Goal: Transaction & Acquisition: Book appointment/travel/reservation

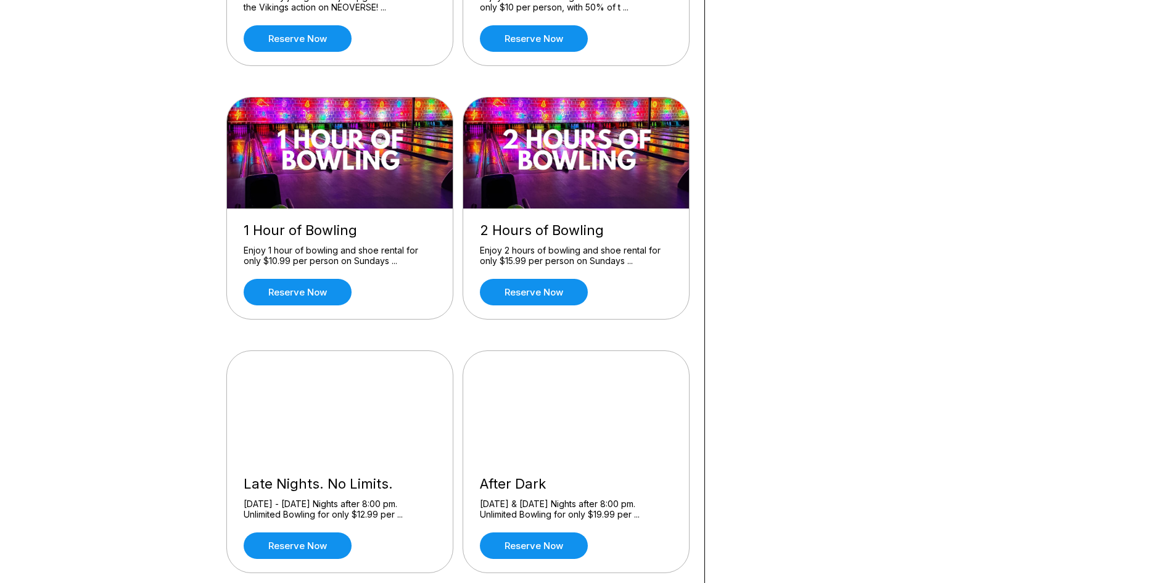
scroll to position [308, 0]
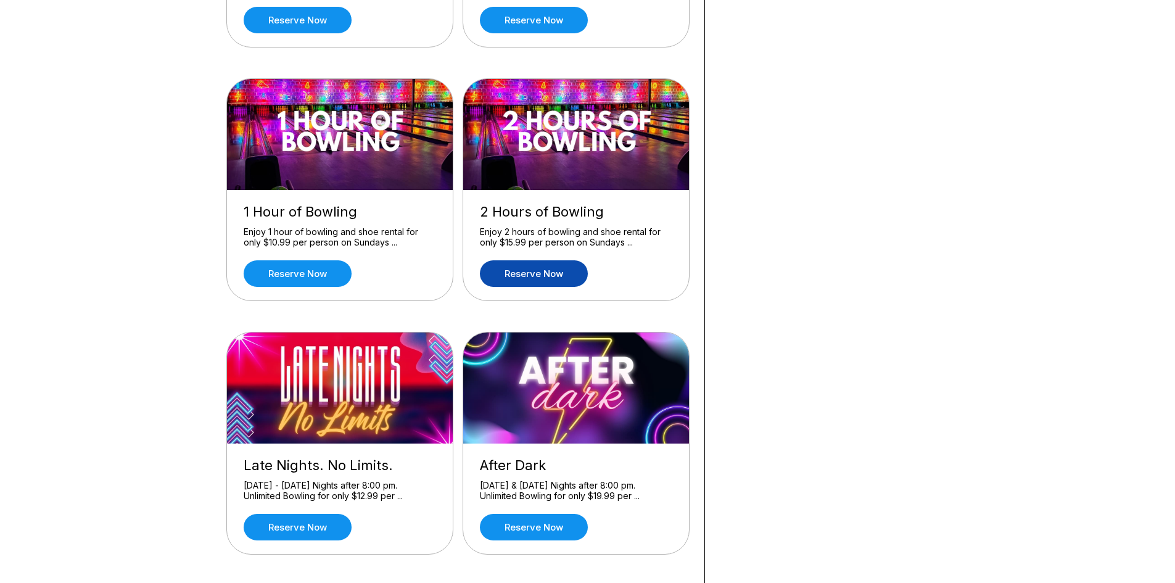
click at [516, 273] on link "Reserve now" at bounding box center [534, 273] width 108 height 27
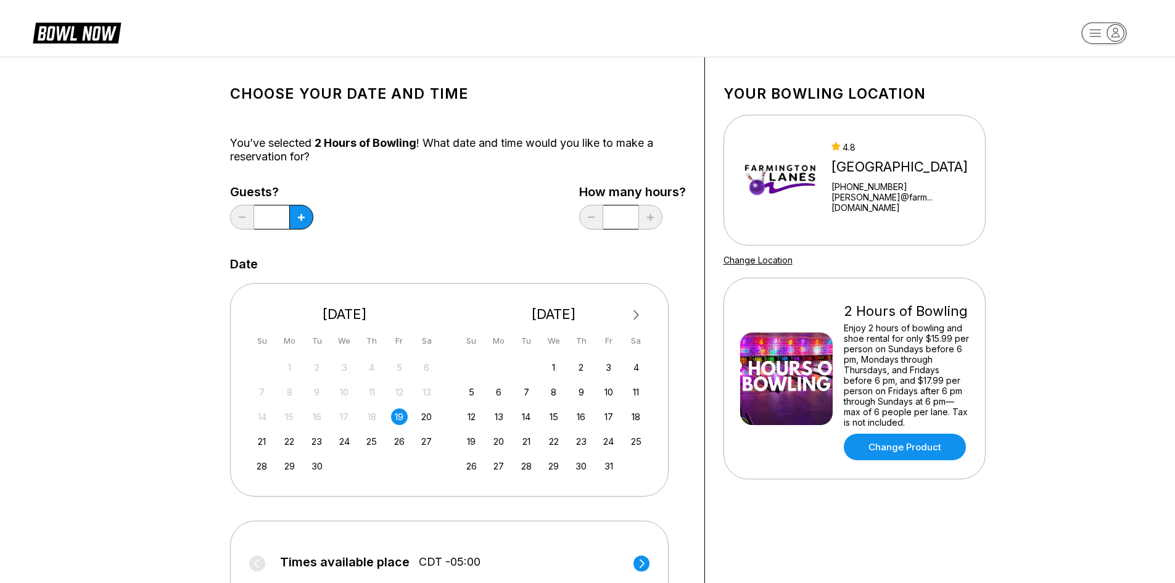
click at [395, 418] on div "19" at bounding box center [399, 416] width 17 height 17
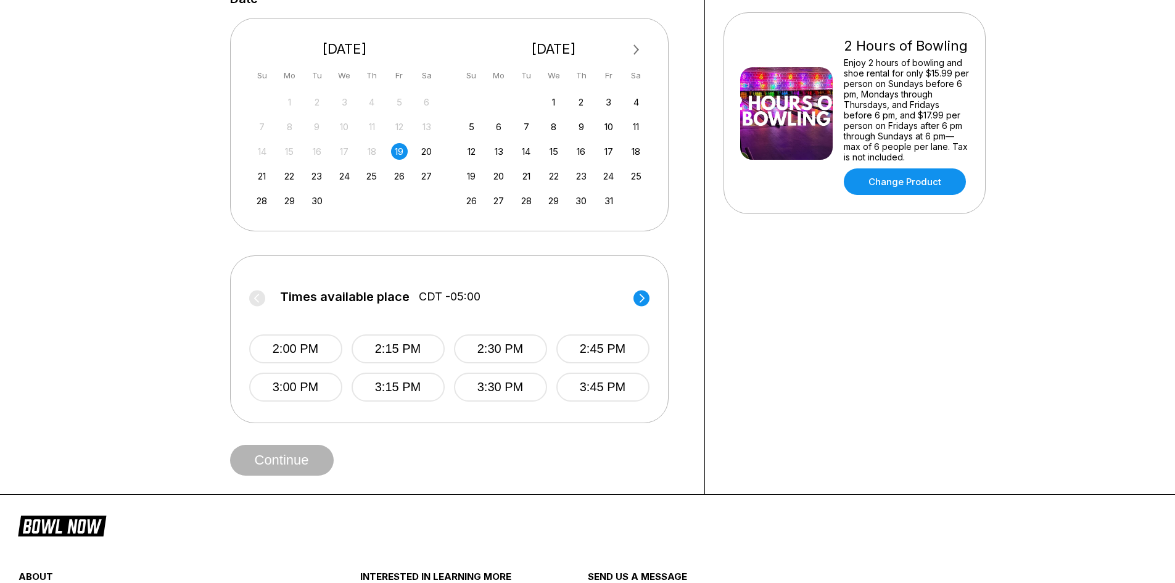
scroll to position [308, 0]
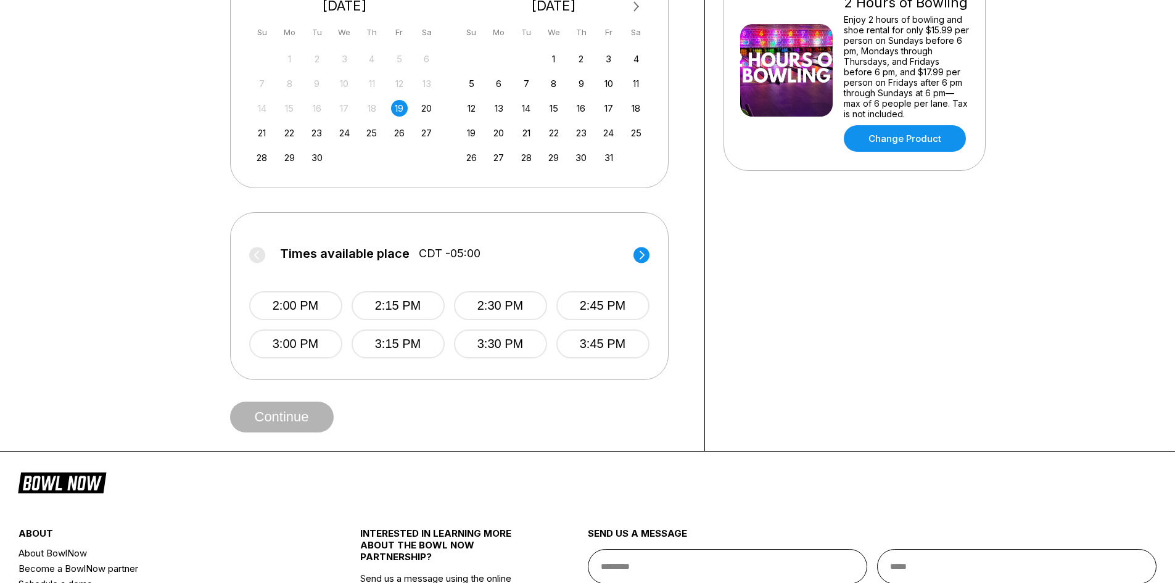
click at [644, 253] on circle at bounding box center [641, 255] width 16 height 16
click at [487, 342] on button "5:30 PM" at bounding box center [500, 343] width 93 height 29
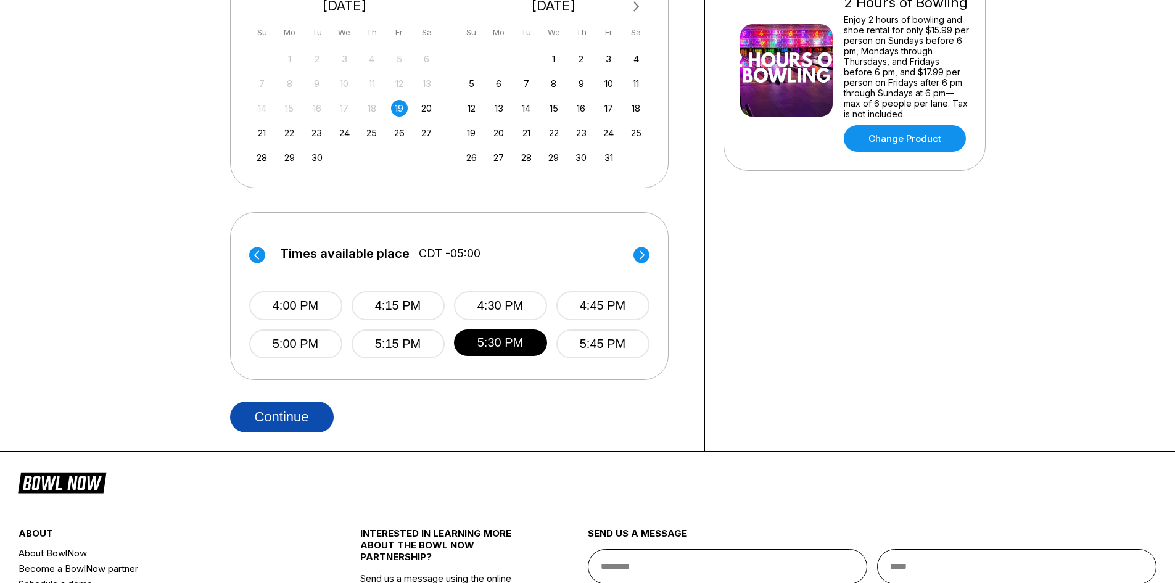
click at [276, 414] on button "Continue" at bounding box center [282, 416] width 104 height 31
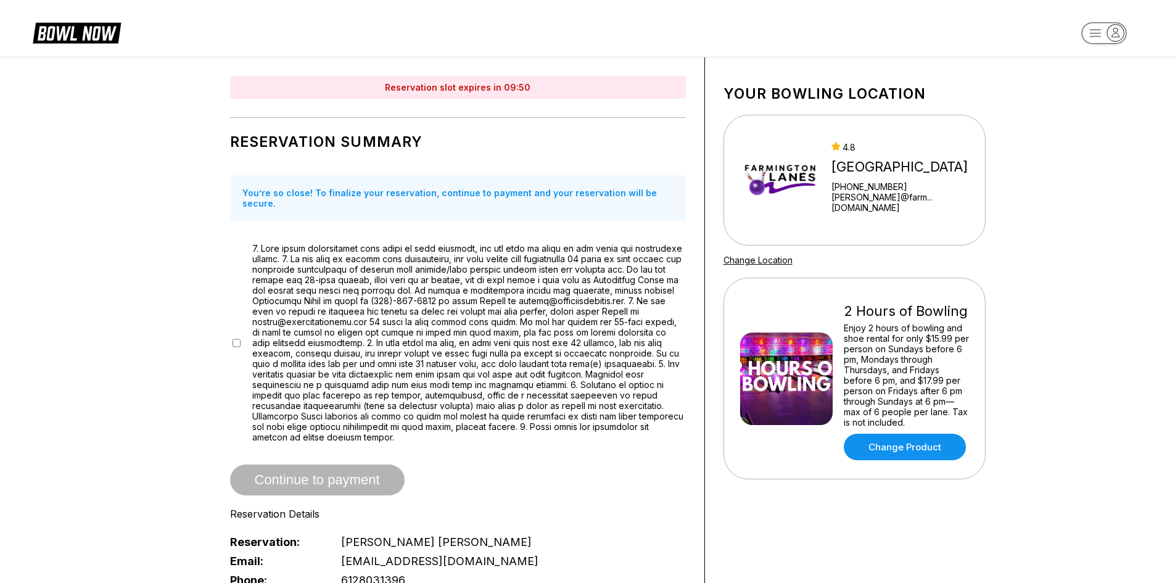
drag, startPoint x: 799, startPoint y: 437, endPoint x: 802, endPoint y: 251, distance: 185.6
